Goal: Information Seeking & Learning: Learn about a topic

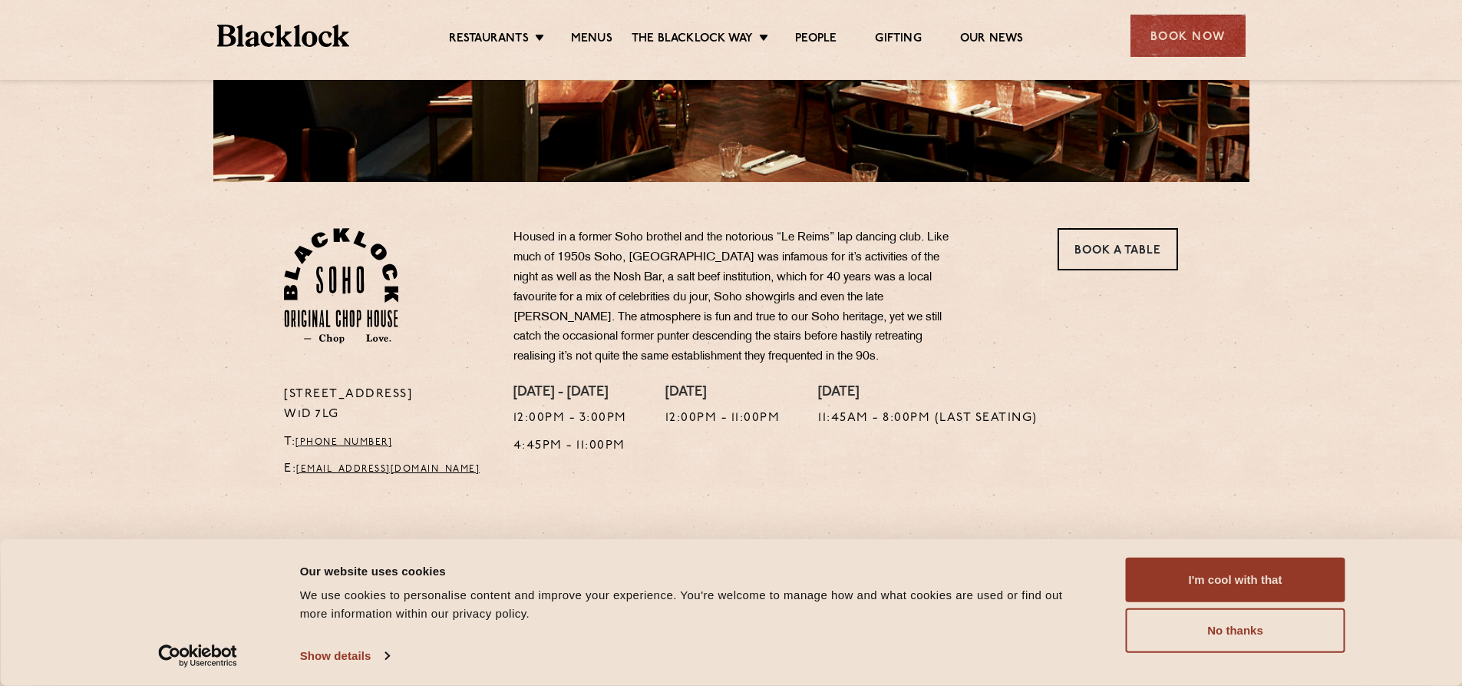
scroll to position [384, 0]
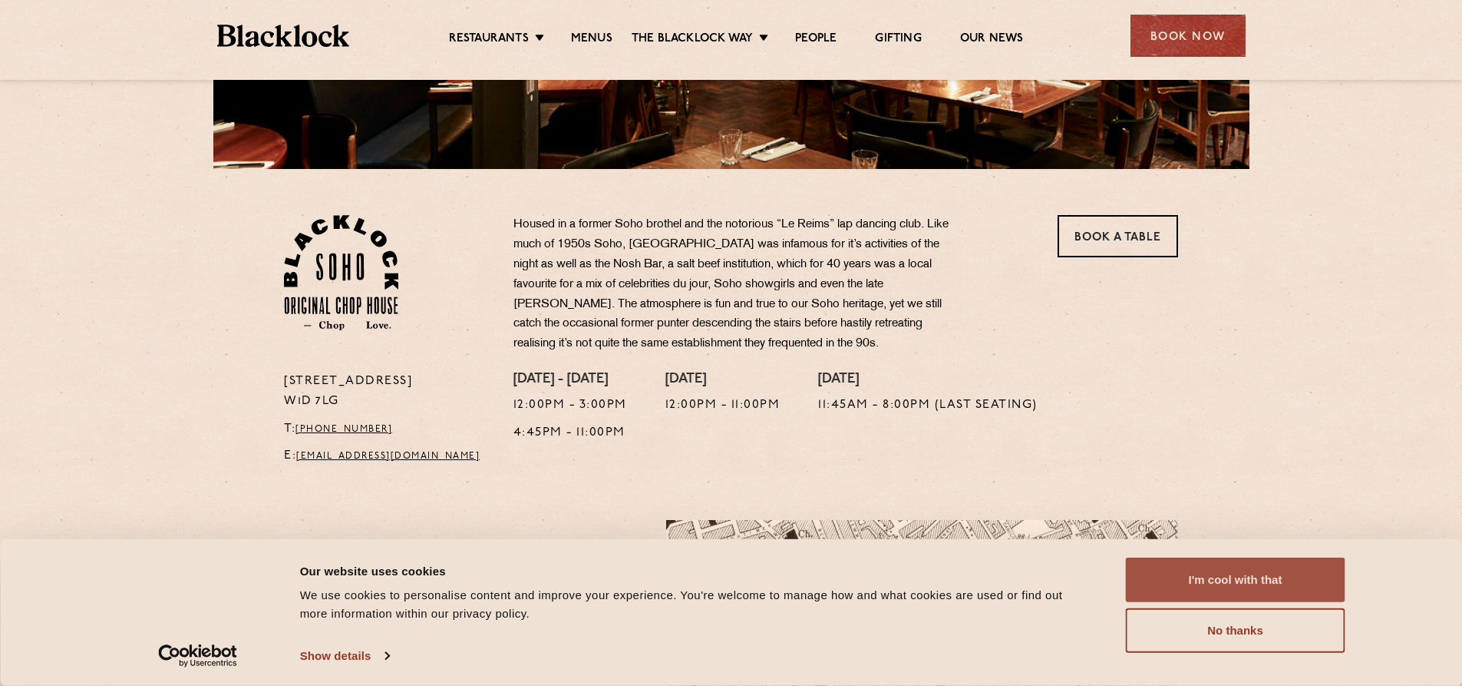
click at [1262, 561] on button "I'm cool with that" at bounding box center [1236, 579] width 220 height 45
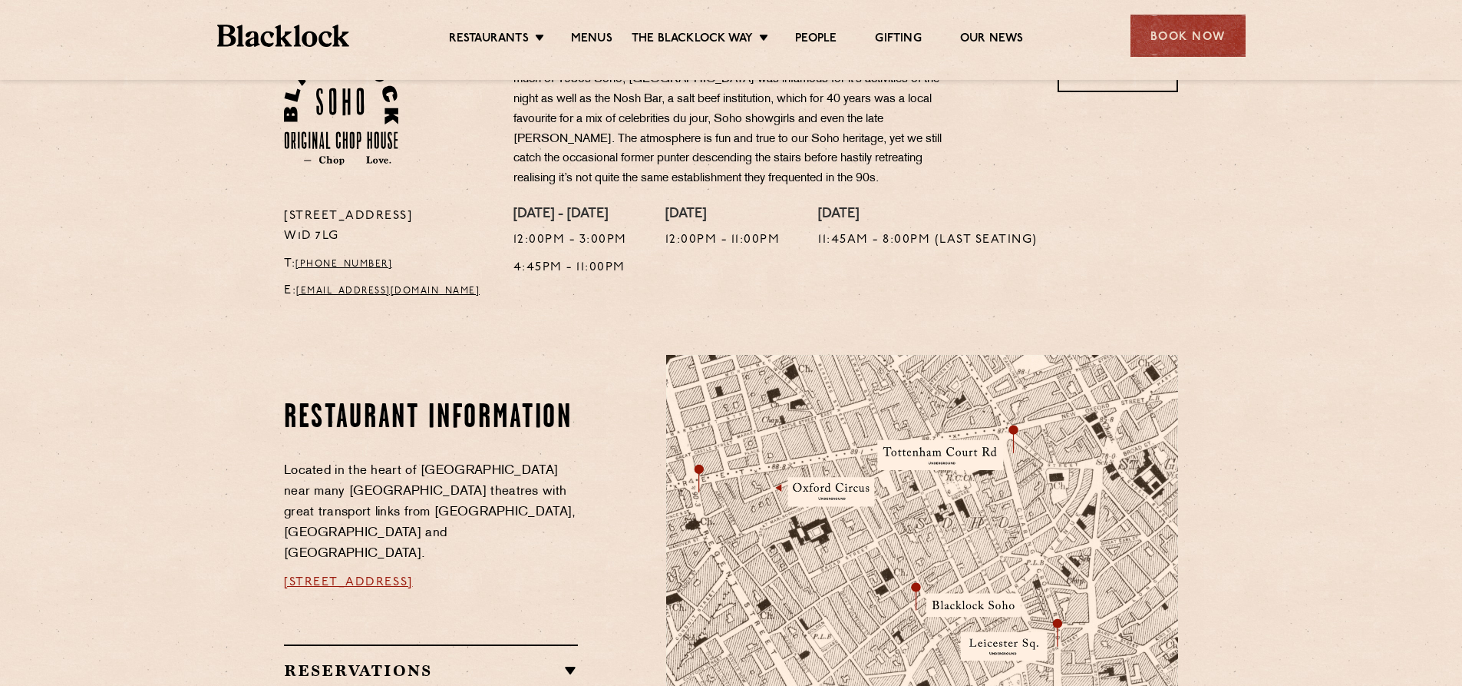
scroll to position [537, 0]
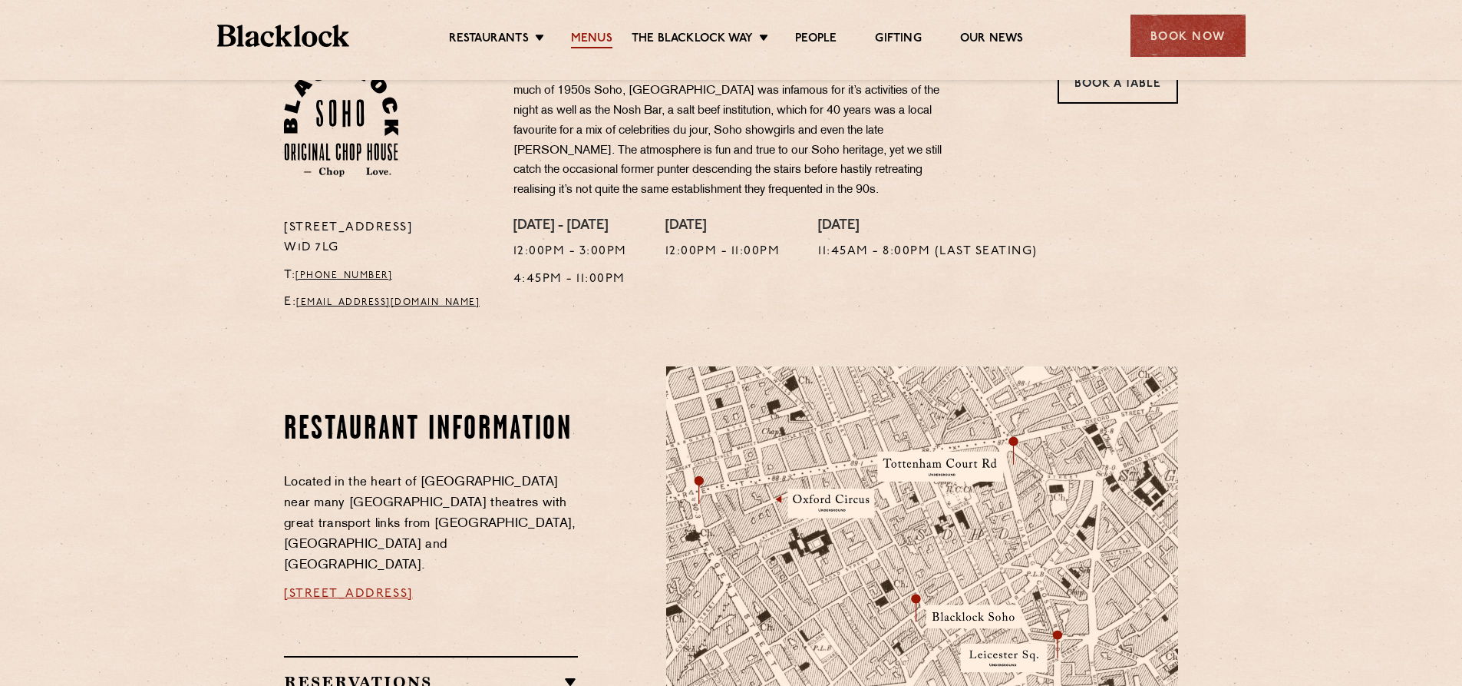
click at [598, 35] on link "Menus" at bounding box center [591, 39] width 41 height 17
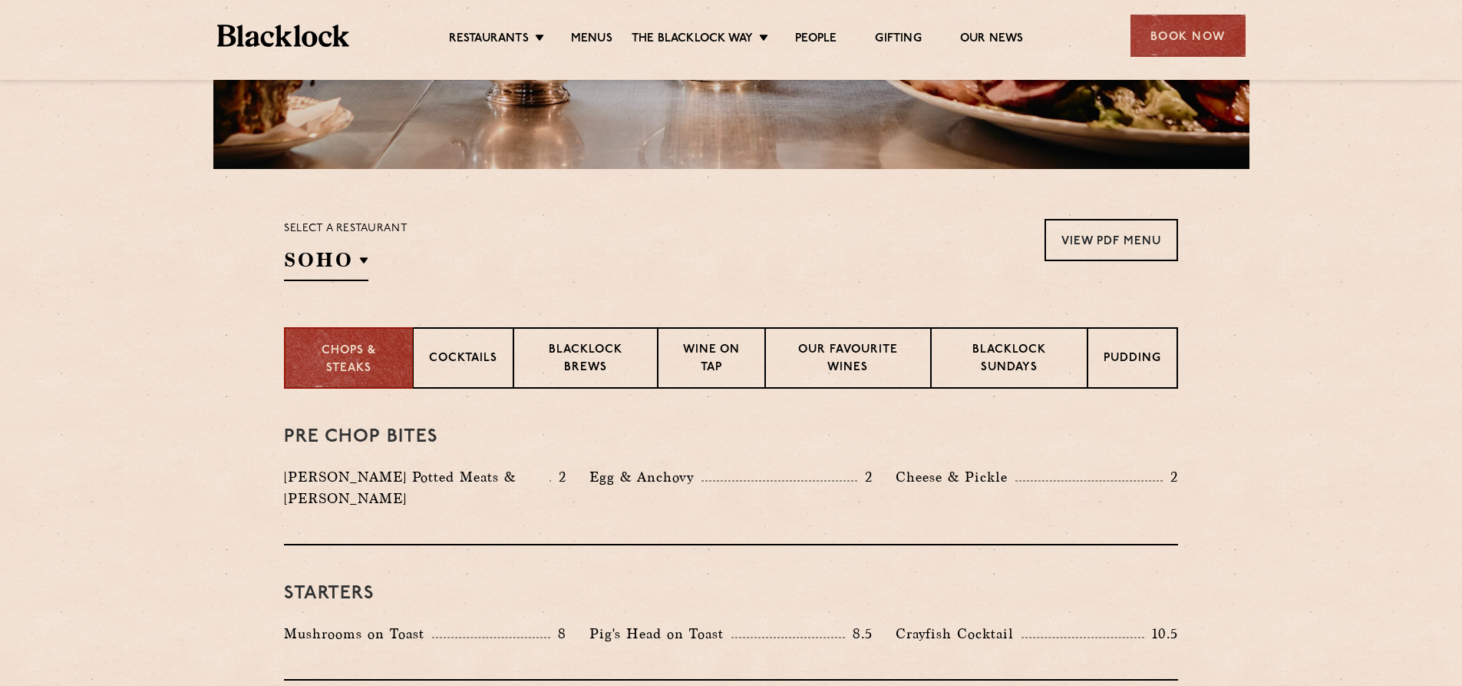
scroll to position [154, 0]
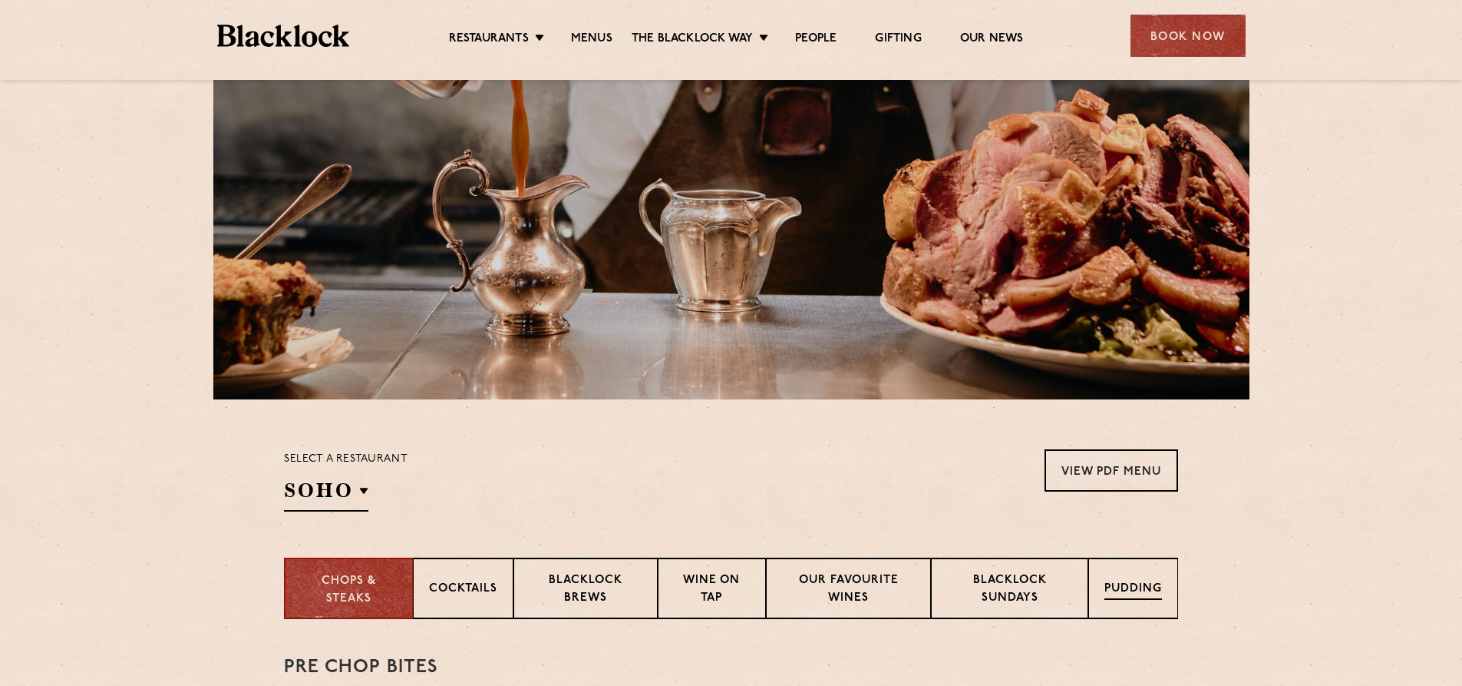
click at [1122, 579] on div "Pudding" at bounding box center [1134, 587] width 90 height 61
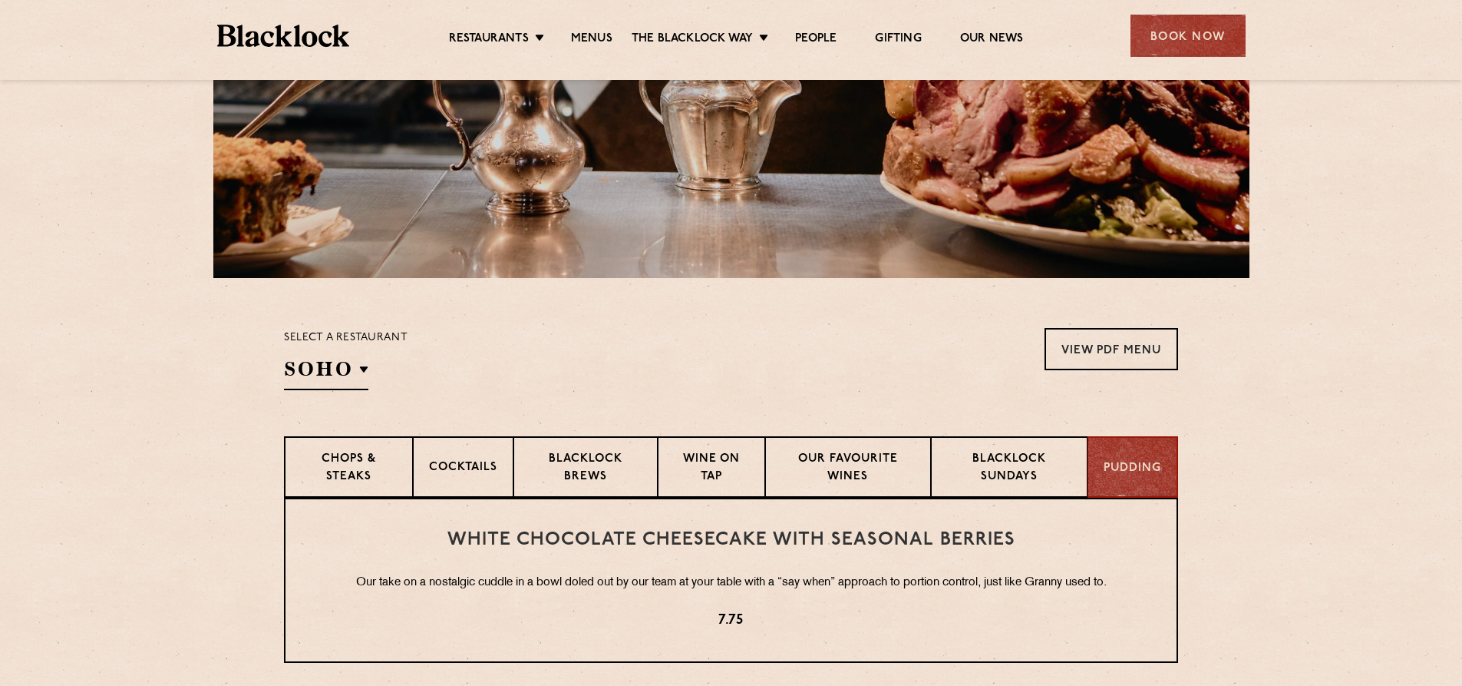
scroll to position [384, 0]
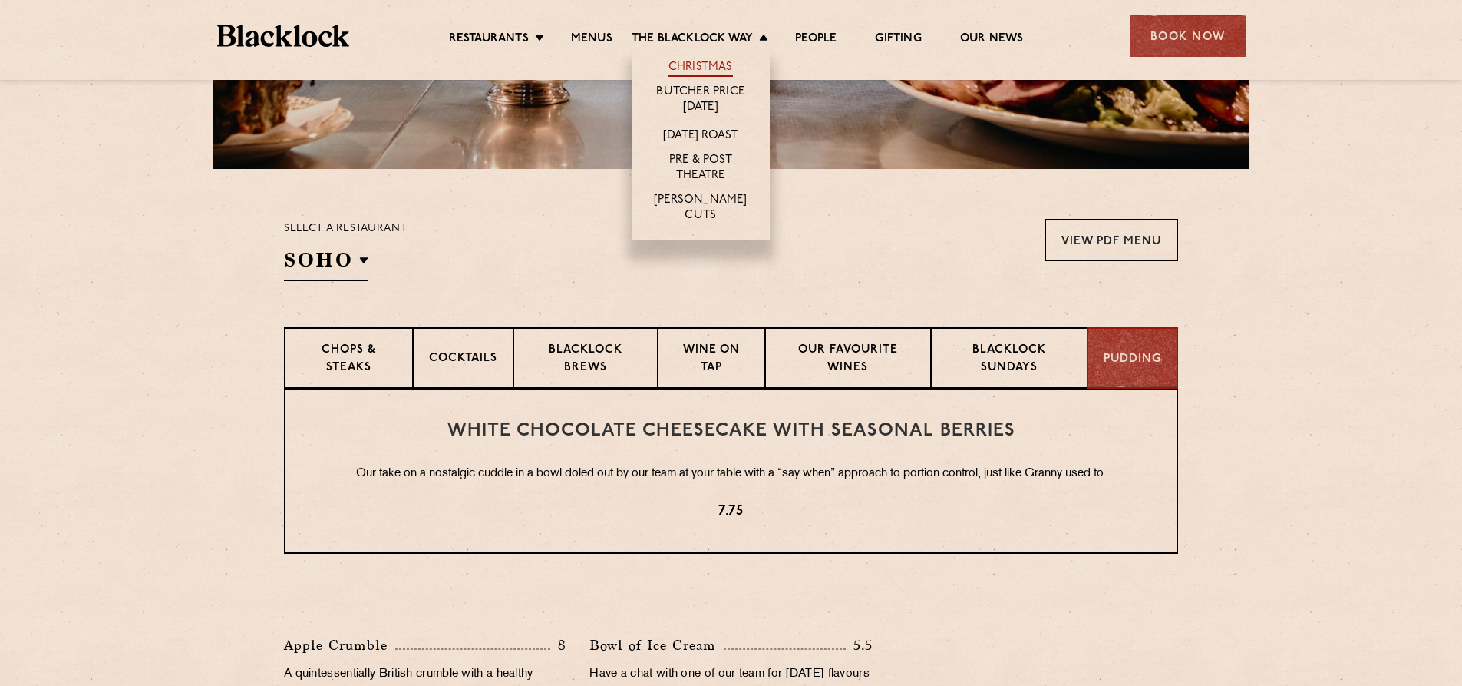
click at [701, 61] on link "Christmas" at bounding box center [701, 68] width 64 height 17
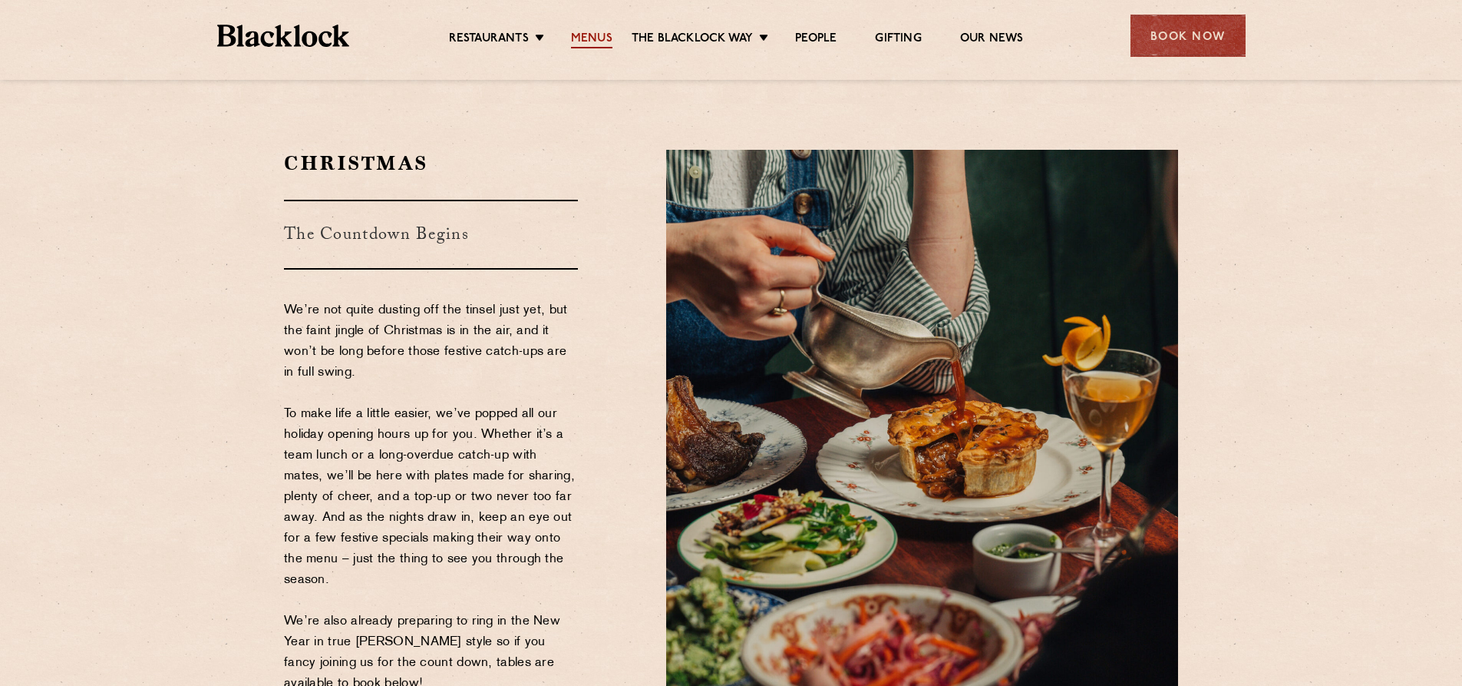
click at [591, 34] on link "Menus" at bounding box center [591, 39] width 41 height 17
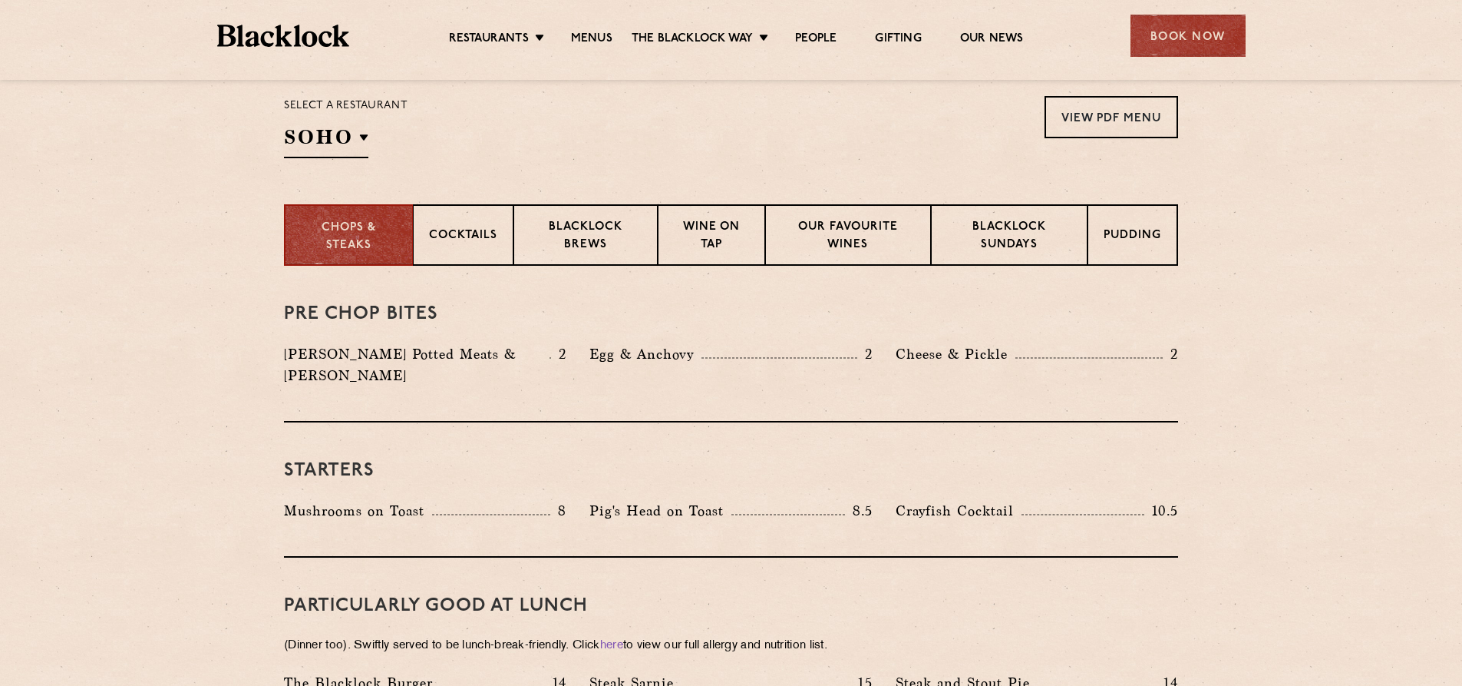
scroll to position [537, 0]
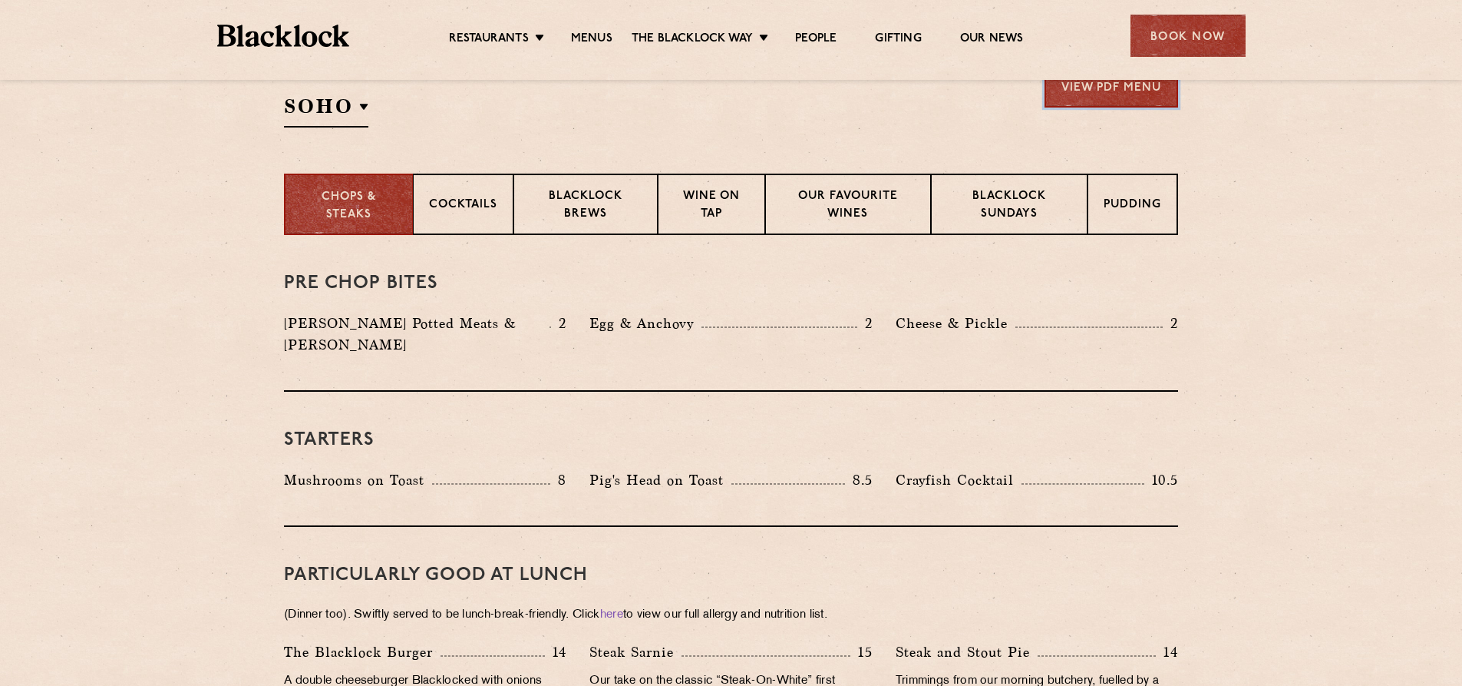
click at [1102, 100] on link "View PDF Menu" at bounding box center [1112, 86] width 134 height 42
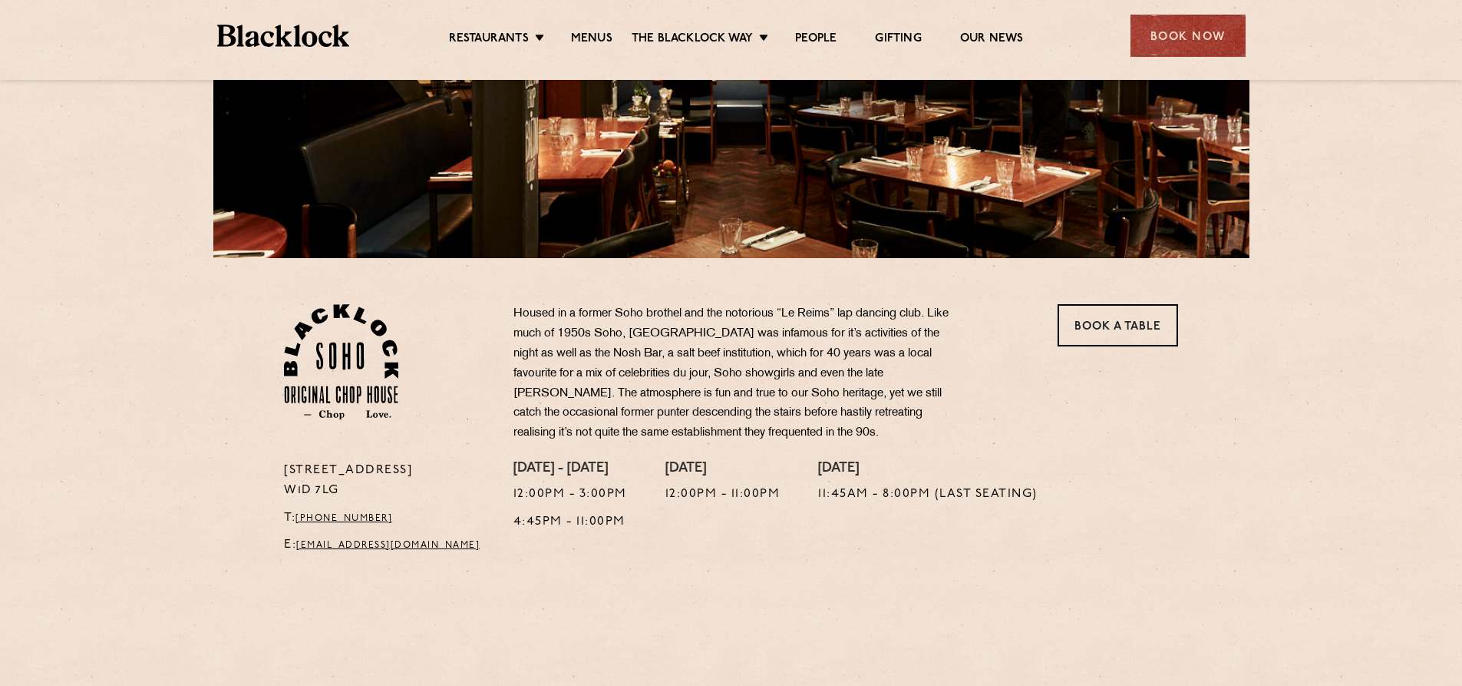
scroll to position [307, 0]
